Goal: Task Accomplishment & Management: Manage account settings

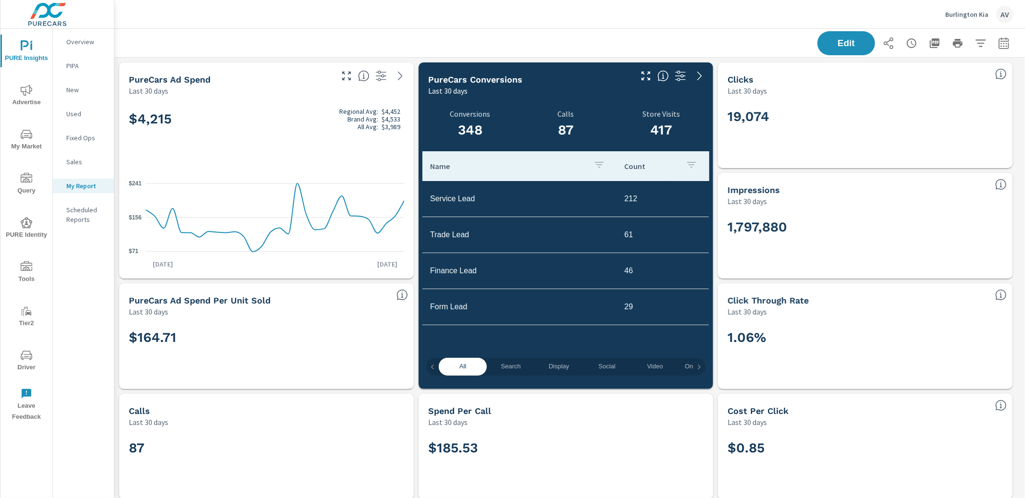
scroll to position [3227, 920]
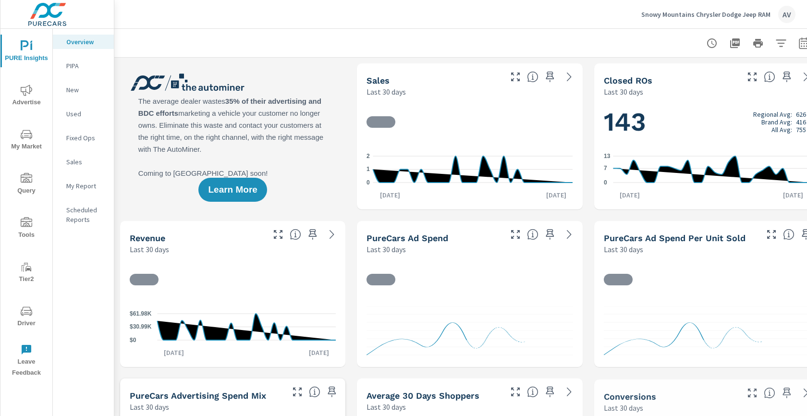
scroll to position [0, 0]
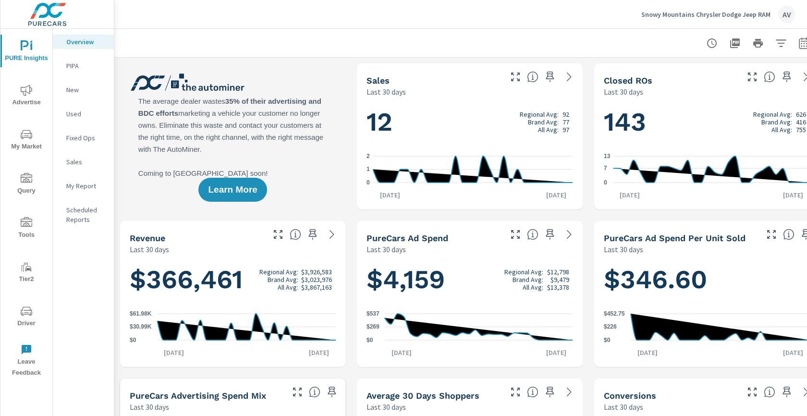
click at [302, 31] on div at bounding box center [470, 43] width 688 height 28
click at [344, 30] on div at bounding box center [470, 43] width 688 height 28
click at [24, 48] on icon "nav menu" at bounding box center [27, 46] width 12 height 12
click at [22, 103] on span "Advertise" at bounding box center [26, 97] width 46 height 24
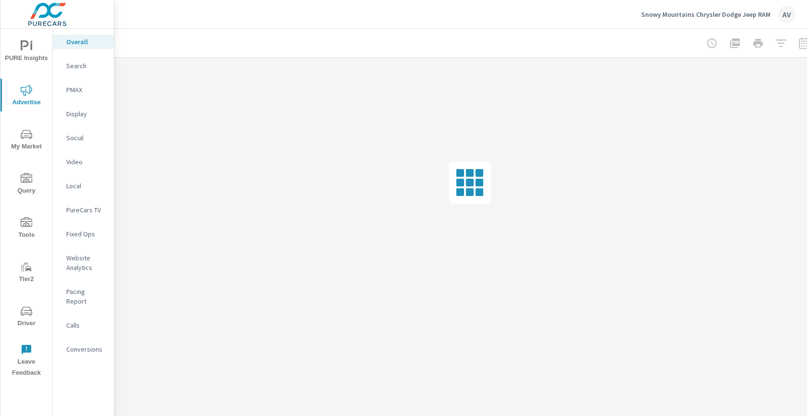
click at [28, 54] on span "PURE Insights" at bounding box center [26, 52] width 46 height 24
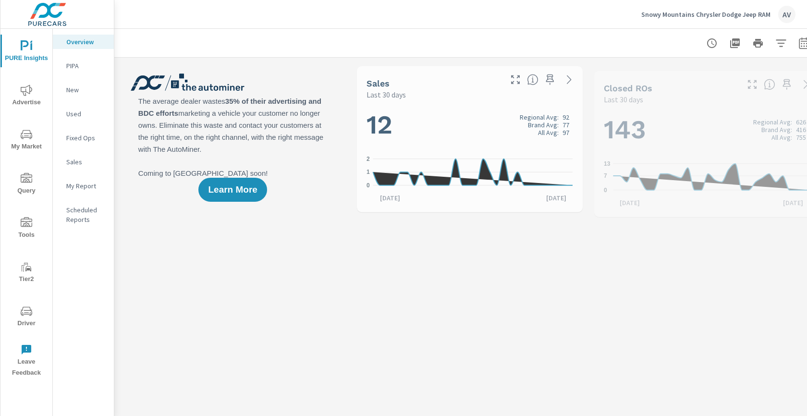
scroll to position [0, 0]
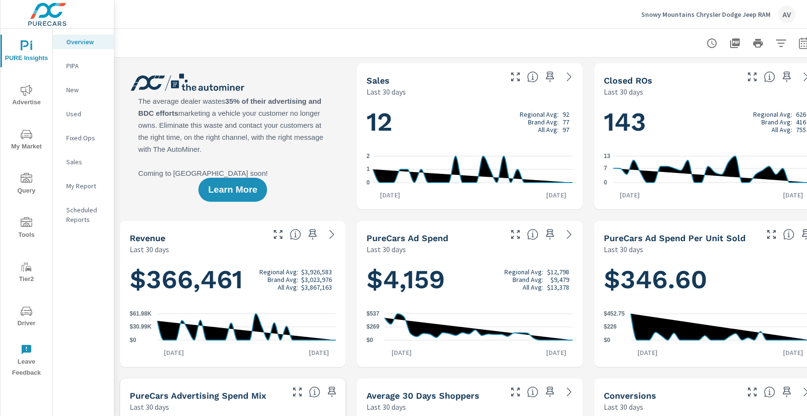
click at [24, 144] on span "My Market" at bounding box center [26, 141] width 46 height 24
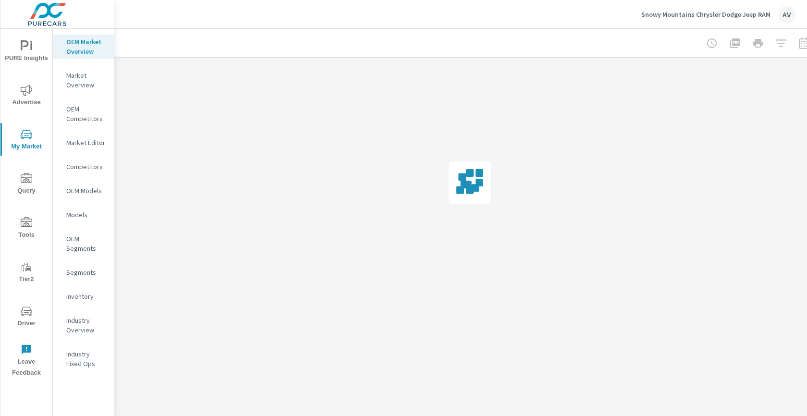
click at [25, 91] on icon "nav menu" at bounding box center [27, 91] width 12 height 12
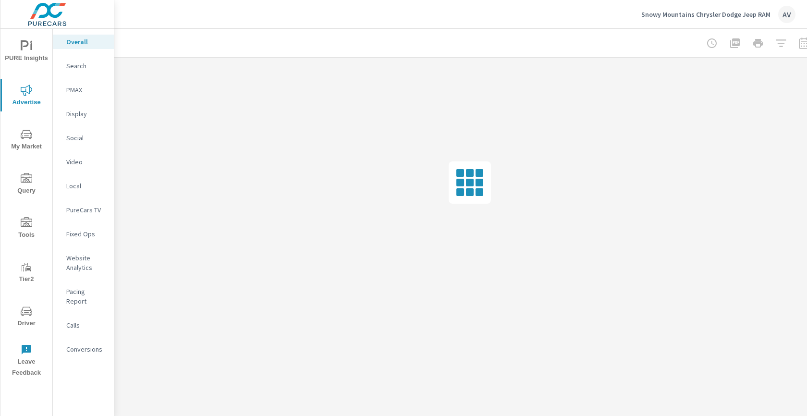
click at [36, 49] on span "PURE Insights" at bounding box center [26, 52] width 46 height 24
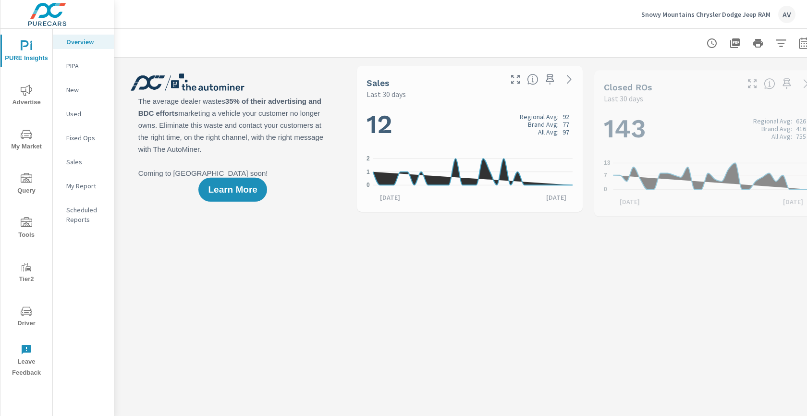
scroll to position [0, 0]
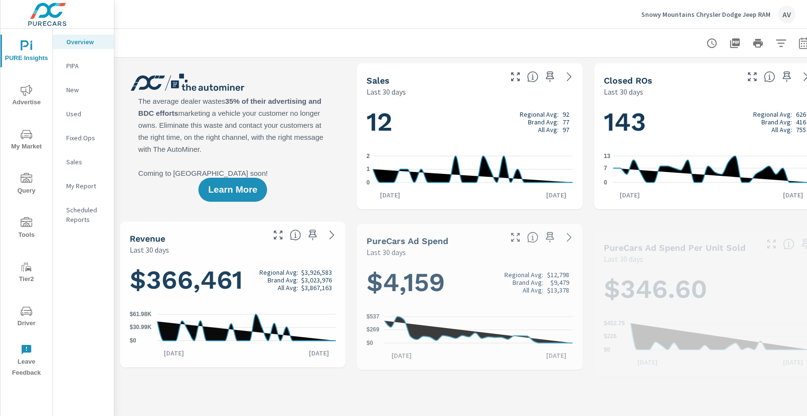
click at [87, 188] on p "My Report" at bounding box center [86, 186] width 40 height 10
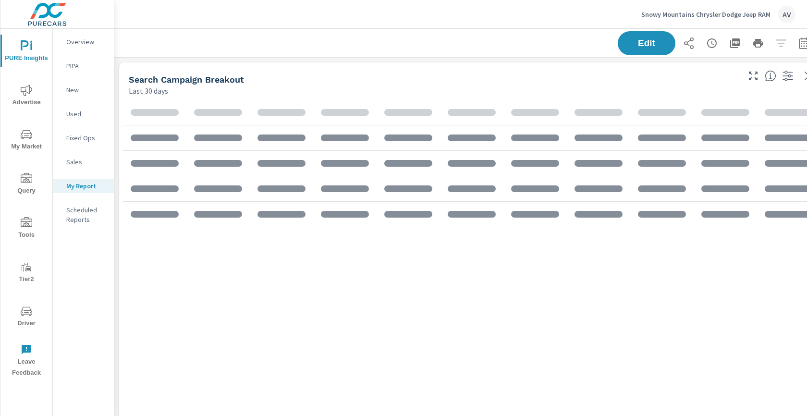
scroll to position [1237, 728]
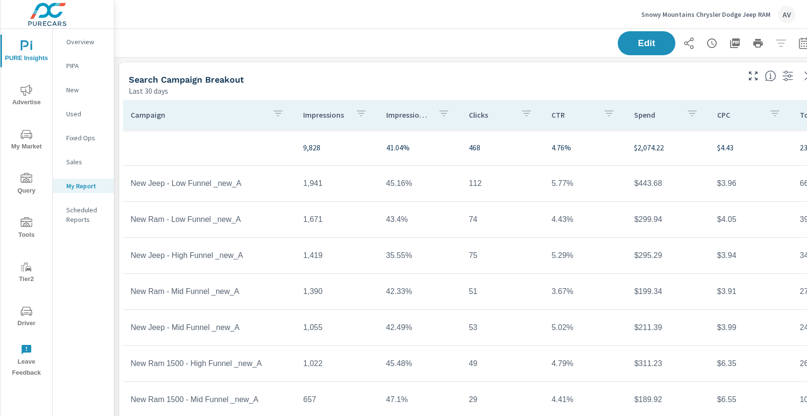
click at [362, 45] on div "Edit" at bounding box center [470, 43] width 688 height 28
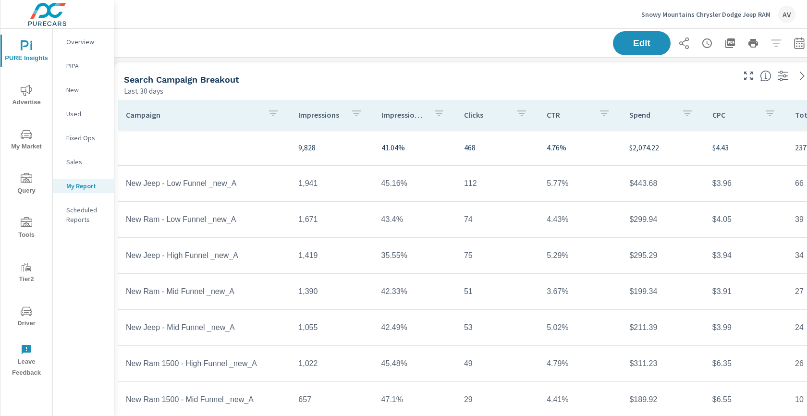
scroll to position [0, 0]
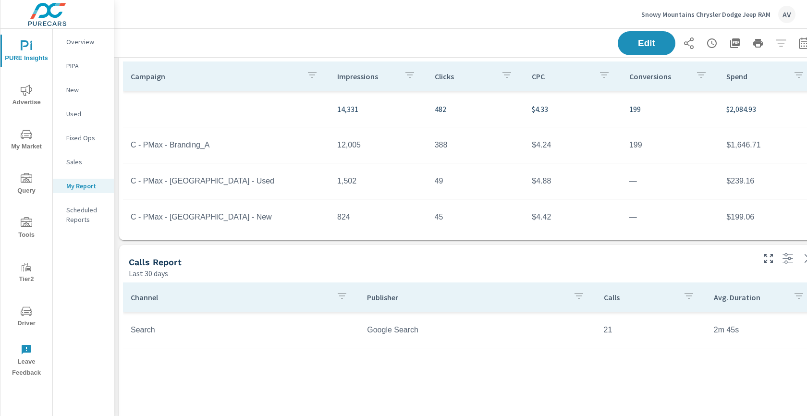
scroll to position [477, 0]
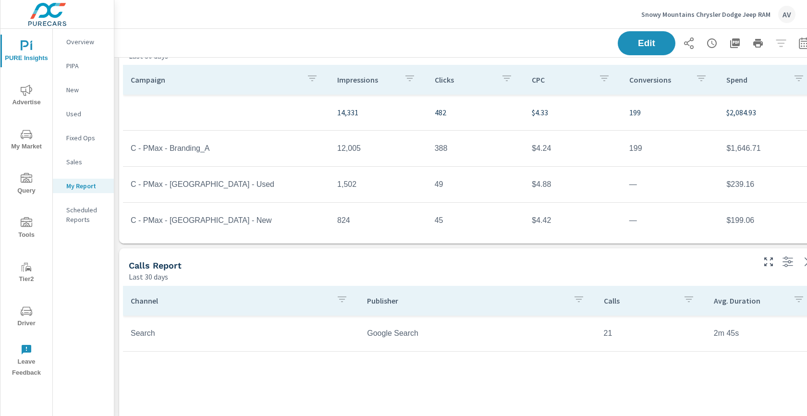
scroll to position [132, 0]
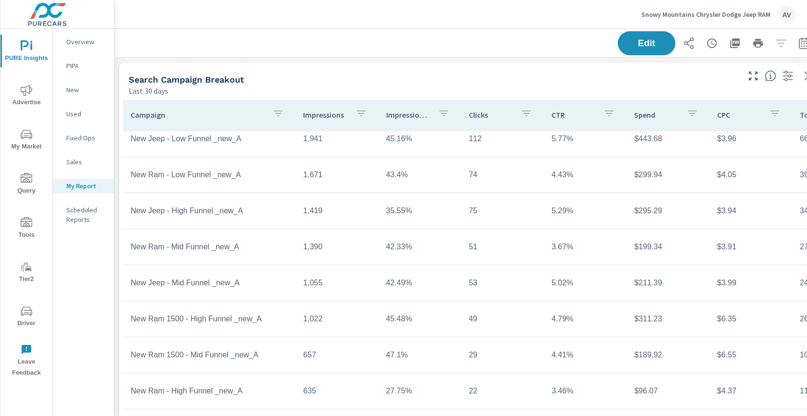
scroll to position [33, 0]
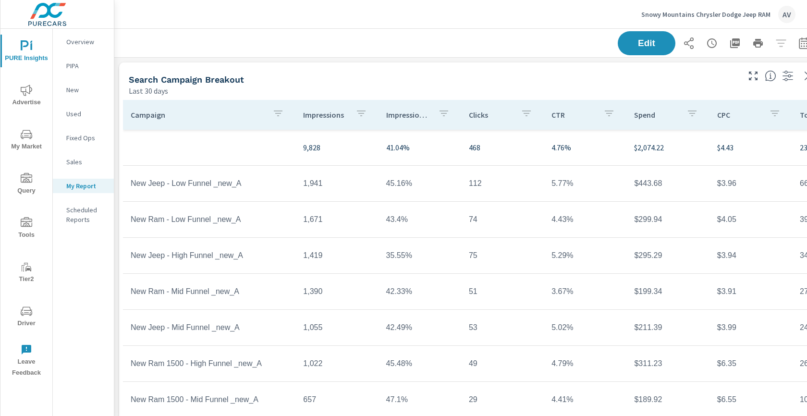
click at [783, 47] on div "Edit" at bounding box center [716, 43] width 196 height 24
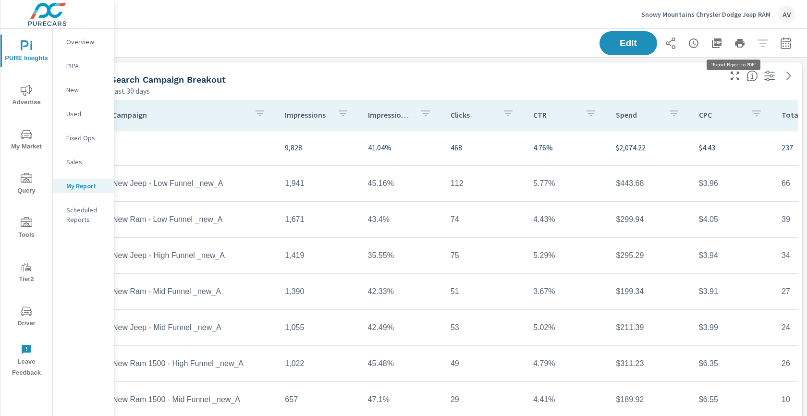
scroll to position [0, 26]
click at [784, 43] on button "button" at bounding box center [785, 43] width 19 height 19
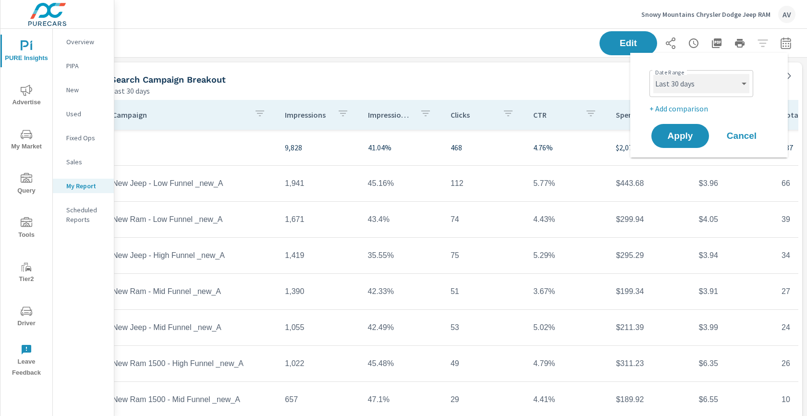
click at [689, 78] on select "Custom Yesterday Last week Last 7 days Last 14 days Last 30 days Last 45 days L…" at bounding box center [701, 83] width 96 height 19
select select "Month to date"
click at [688, 110] on p "+ Add comparison" at bounding box center [711, 109] width 123 height 12
select select "Previous period"
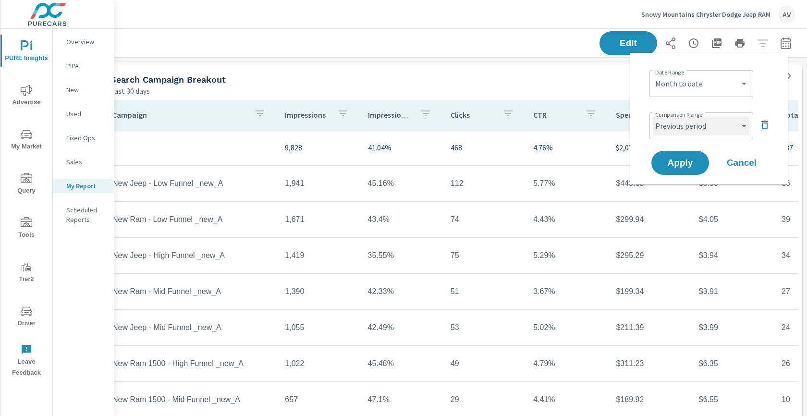
click at [690, 128] on select "Custom Previous period Previous month Previous year" at bounding box center [701, 125] width 96 height 19
click at [670, 163] on span "Apply" at bounding box center [680, 163] width 39 height 9
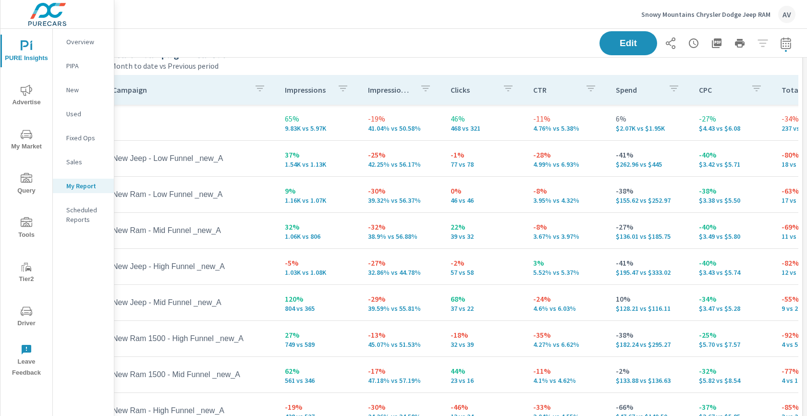
scroll to position [25, 26]
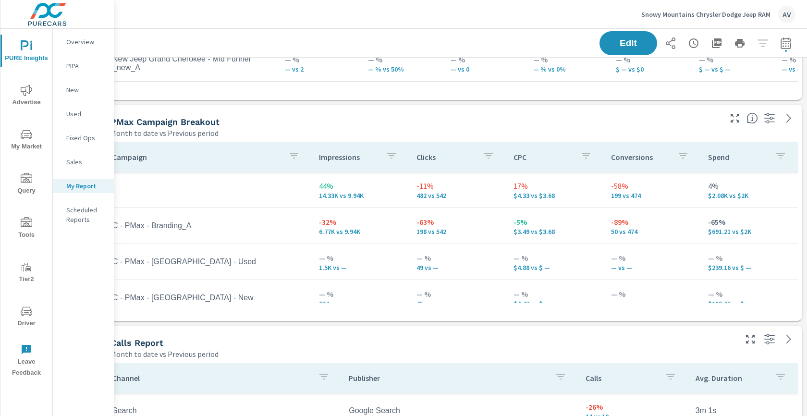
scroll to position [455, 26]
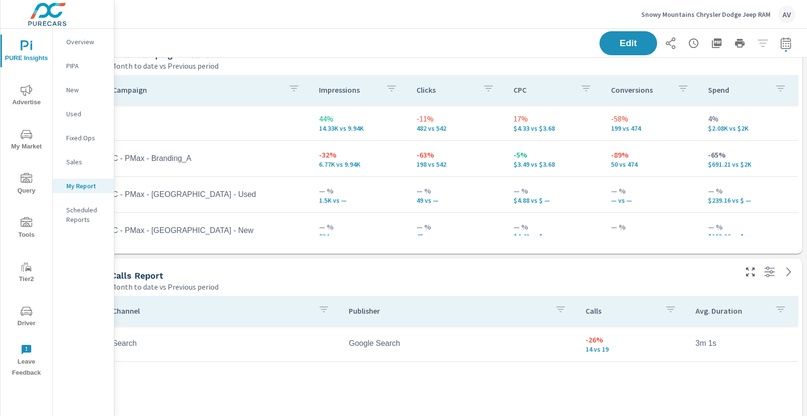
scroll to position [0, 26]
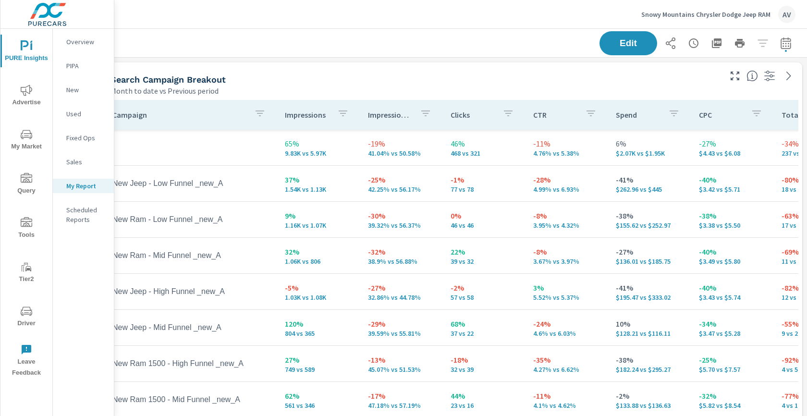
click at [456, 86] on div "Month to date vs Previous period" at bounding box center [415, 91] width 609 height 12
click at [399, 72] on div "Search Campaign Breakout Month to date vs Previous period" at bounding box center [412, 79] width 623 height 34
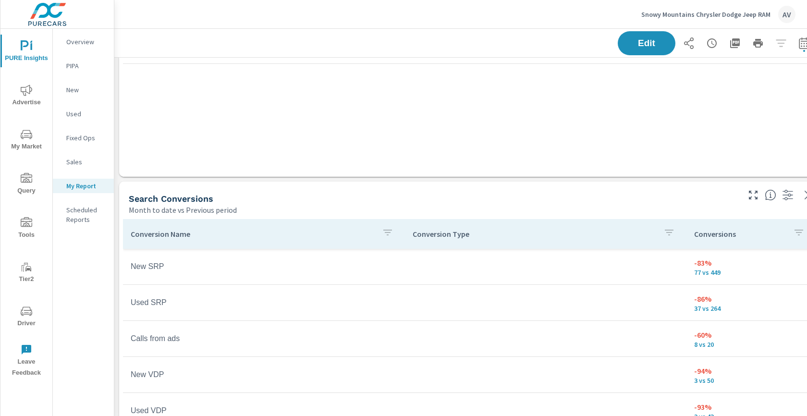
scroll to position [870, 0]
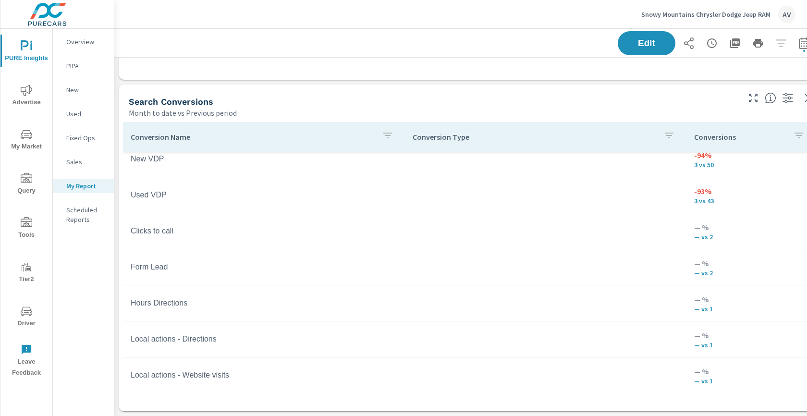
scroll to position [119, 0]
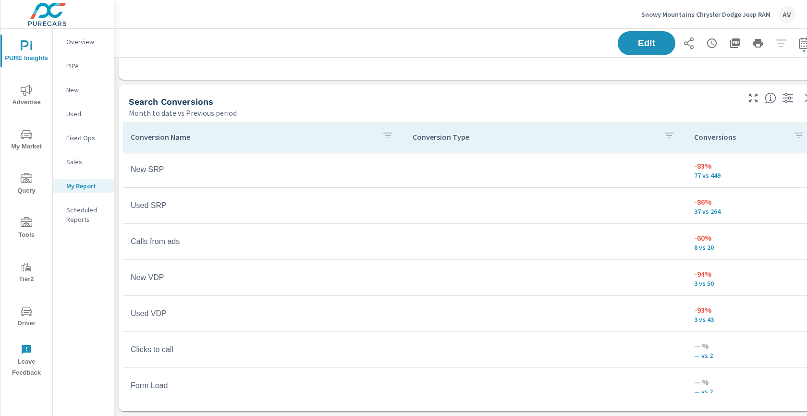
click at [404, 107] on div "Month to date vs Previous period" at bounding box center [433, 113] width 609 height 12
click at [368, 97] on div "Search Conversions" at bounding box center [433, 101] width 609 height 11
